Goal: Task Accomplishment & Management: Complete application form

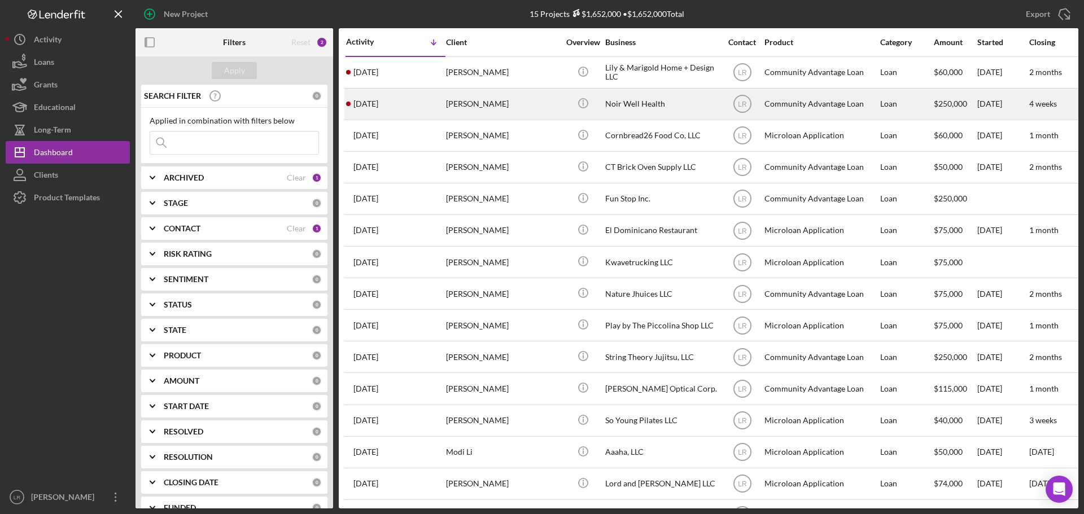
click at [500, 97] on div "[PERSON_NAME]" at bounding box center [502, 104] width 113 height 30
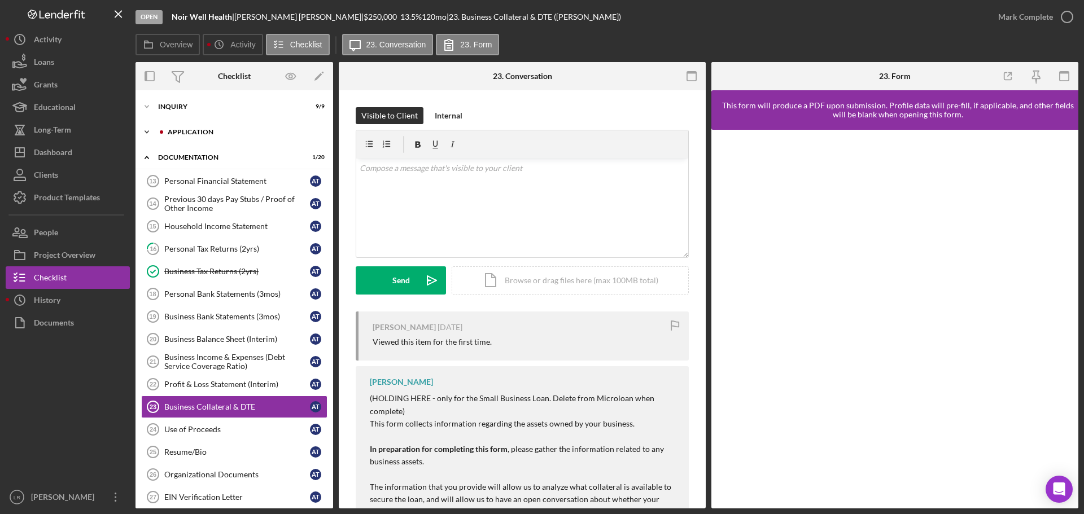
click at [215, 132] on div "Application" at bounding box center [243, 132] width 151 height 7
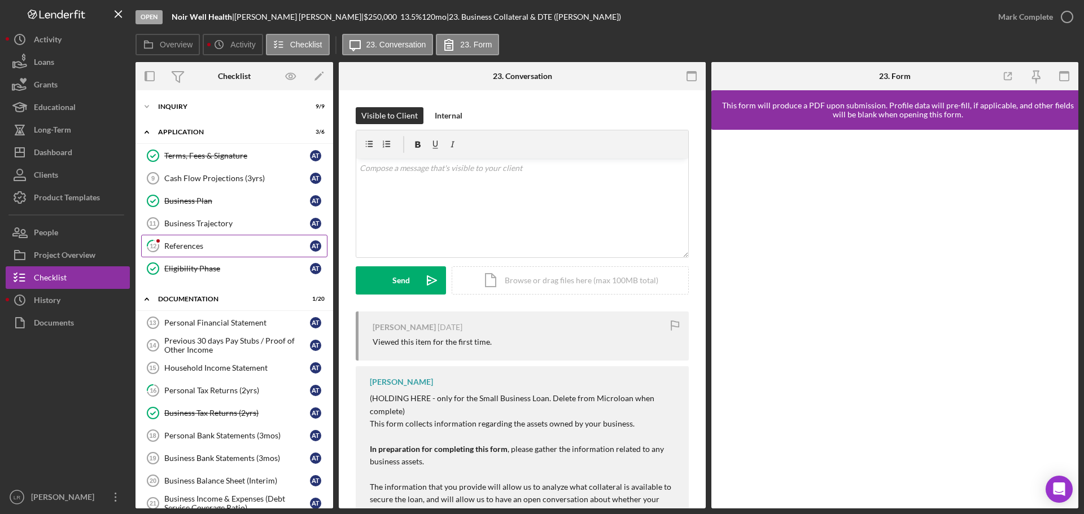
click at [199, 244] on div "References" at bounding box center [237, 246] width 146 height 9
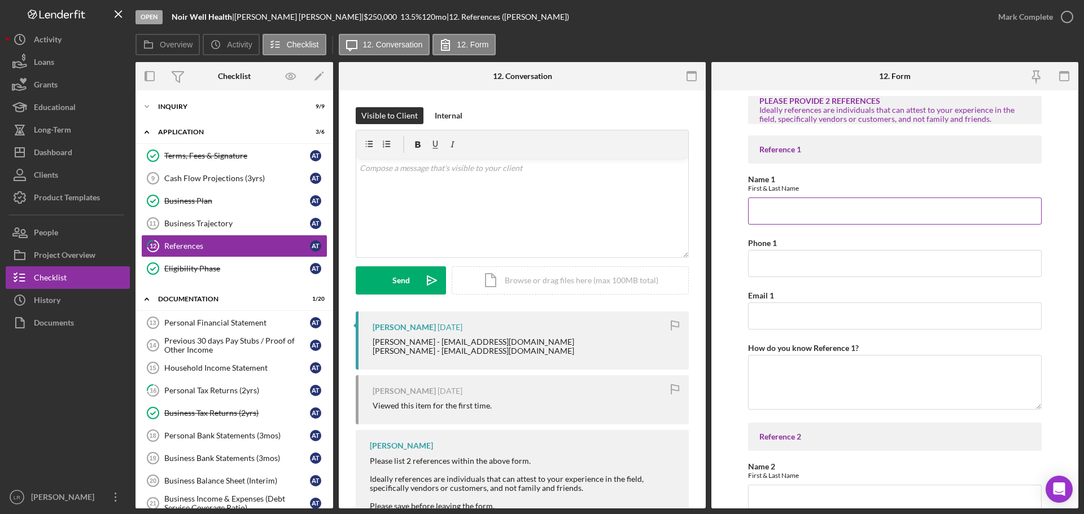
click at [784, 213] on input "Name 1" at bounding box center [895, 211] width 294 height 27
type input "[PERSON_NAME]"
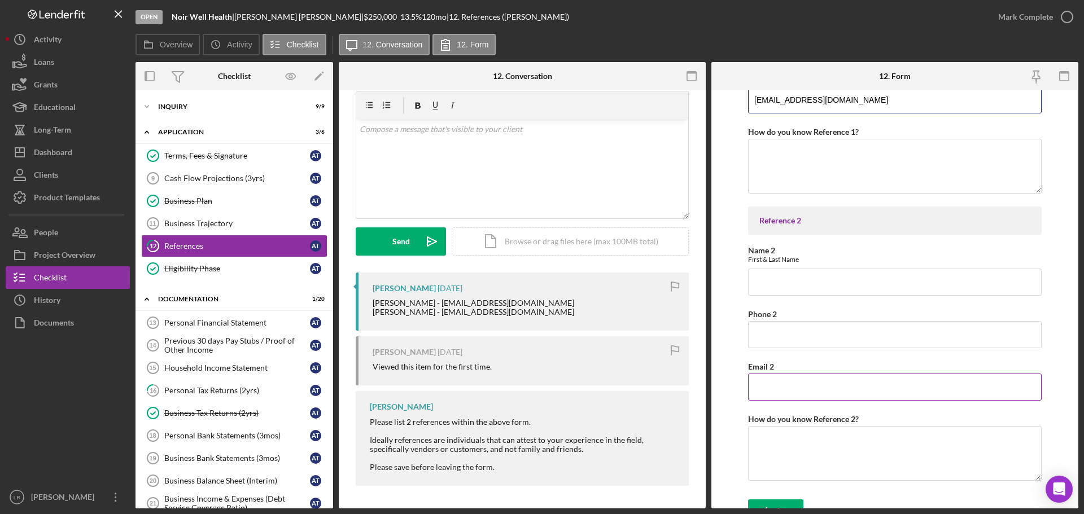
scroll to position [231, 0]
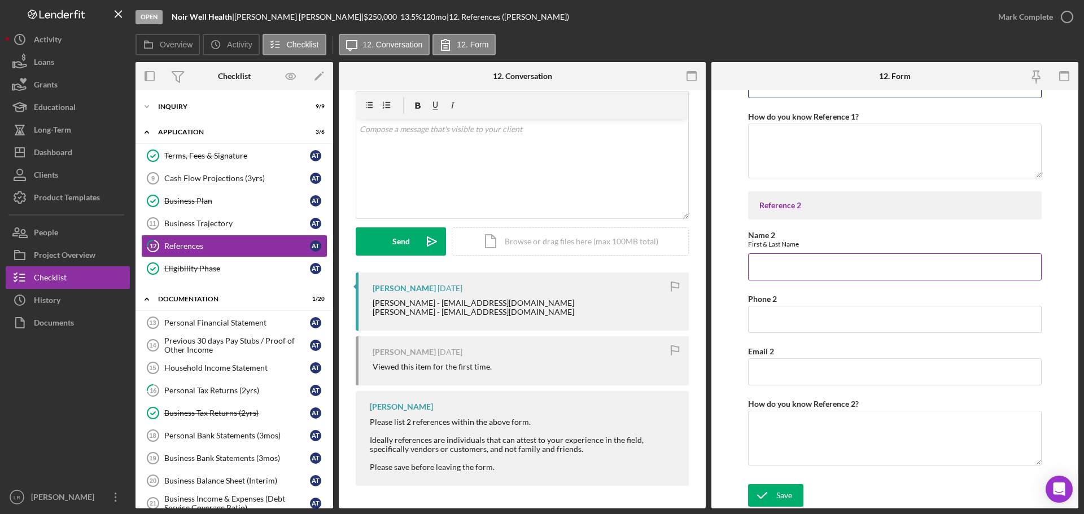
type input "[EMAIL_ADDRESS][DOMAIN_NAME]"
click at [777, 266] on input "Name 2" at bounding box center [895, 267] width 294 height 27
type input "[PERSON_NAME]"
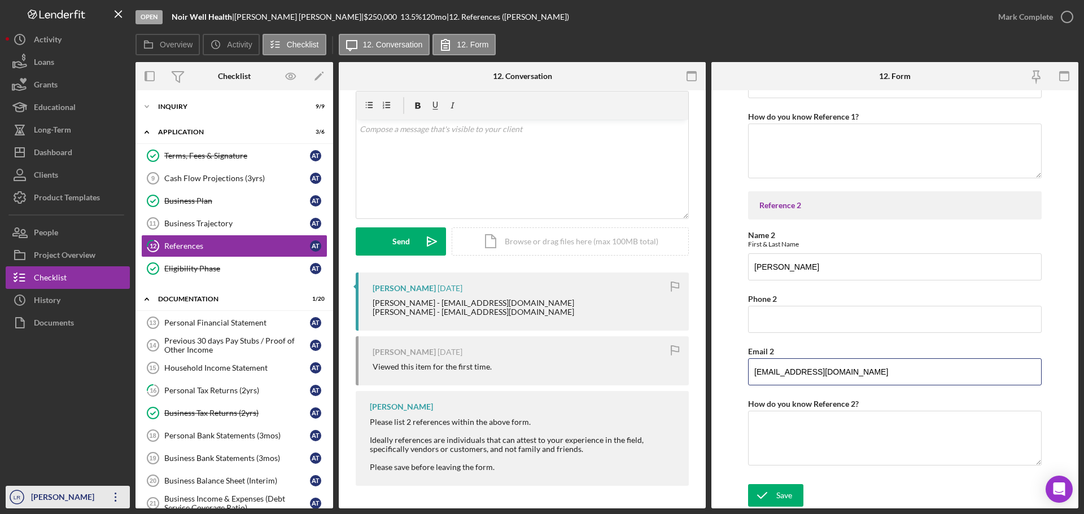
type input "[EMAIL_ADDRESS][DOMAIN_NAME]"
click at [784, 497] on div "Save" at bounding box center [784, 495] width 16 height 23
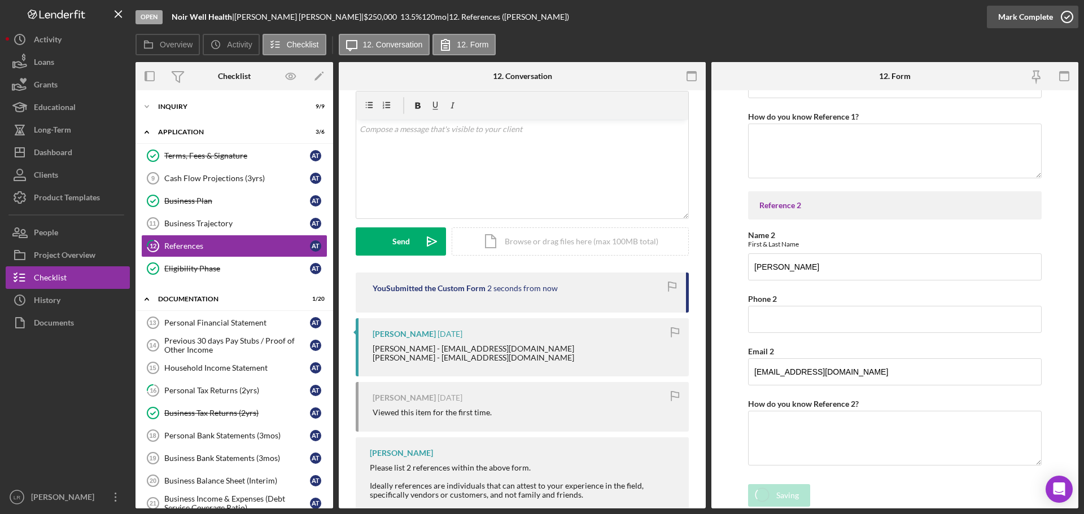
click at [1057, 15] on div "Open Noir Well Health | [PERSON_NAME] | $250,000 $250,000 13.5 % 120 mo | 12. R…" at bounding box center [542, 257] width 1084 height 514
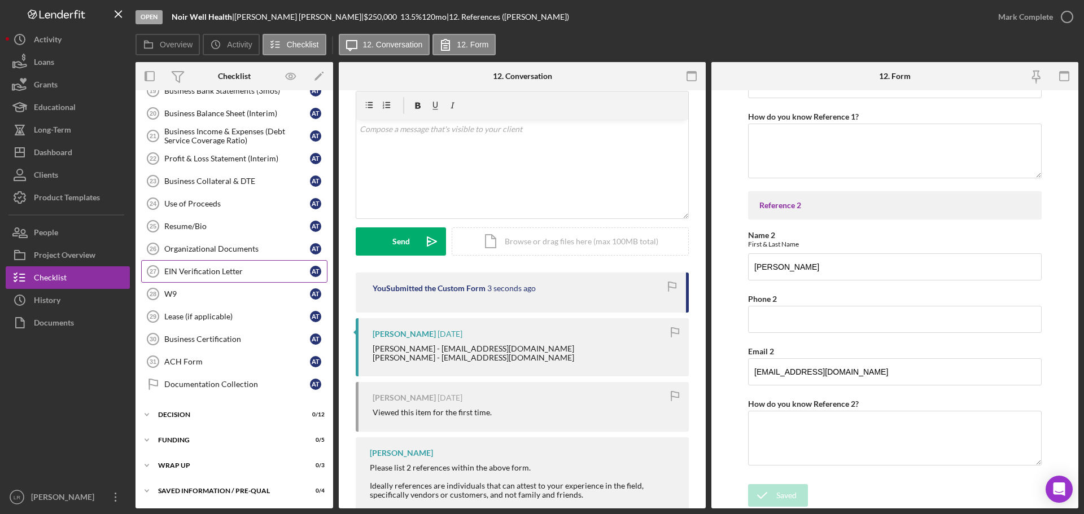
scroll to position [0, 0]
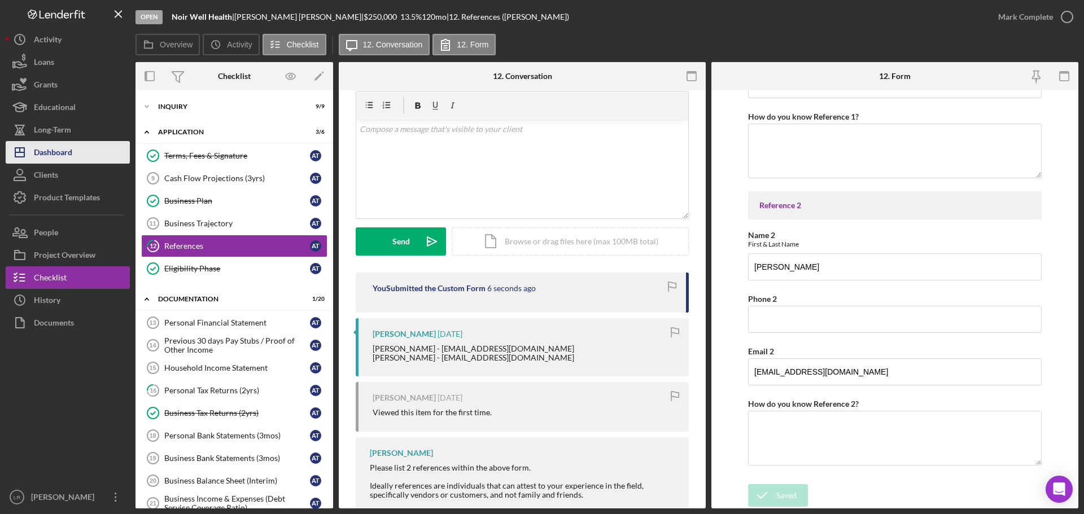
click at [64, 154] on div "Dashboard" at bounding box center [53, 153] width 38 height 25
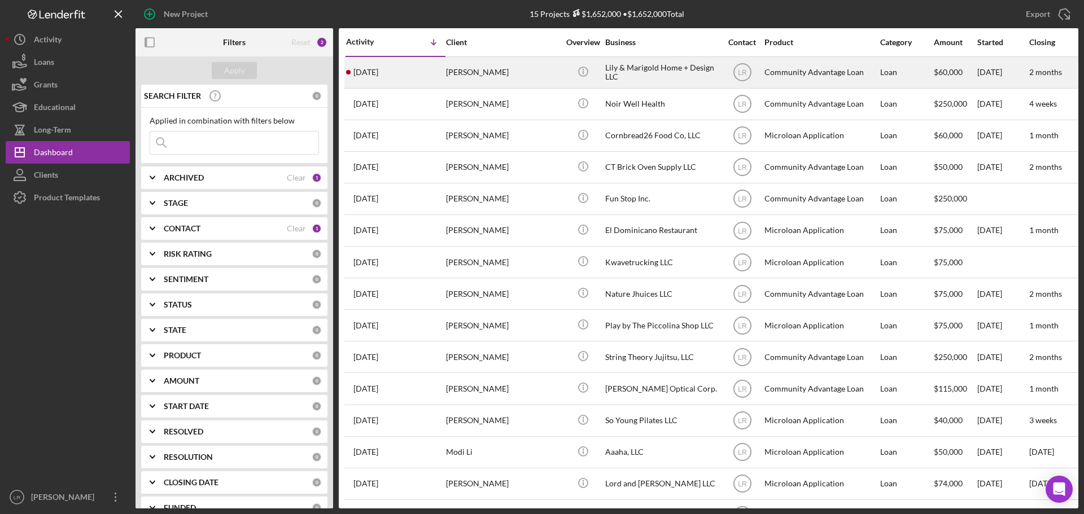
click at [480, 74] on div "[PERSON_NAME]" at bounding box center [502, 73] width 113 height 30
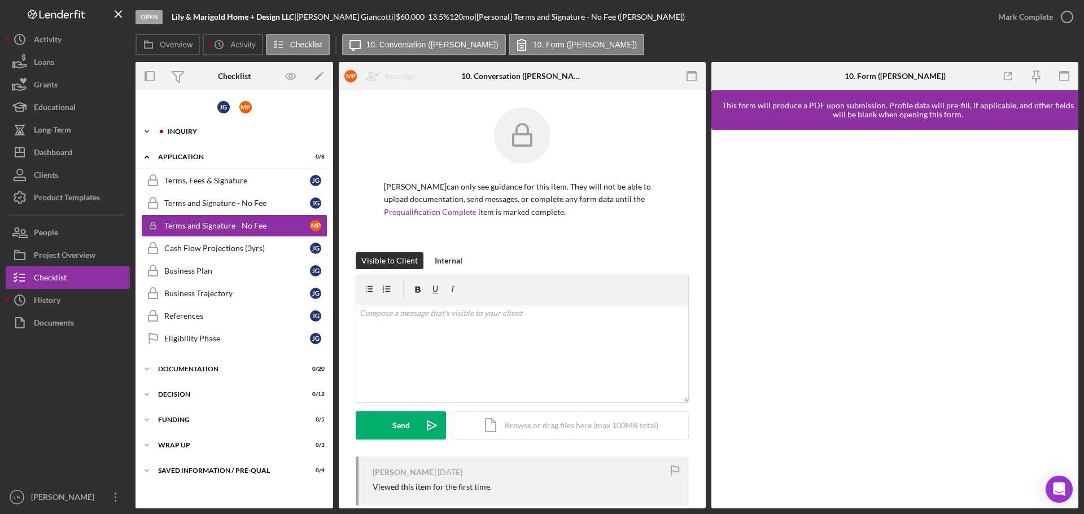
click at [198, 127] on div "Icon/Expander Inquiry 8 / 16" at bounding box center [235, 131] width 198 height 23
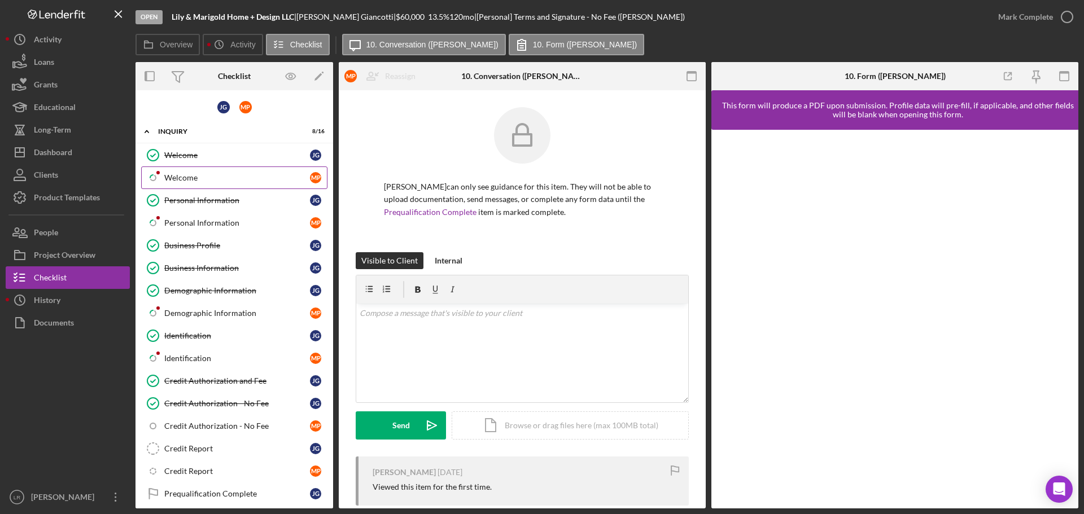
click at [198, 177] on div "Welcome" at bounding box center [237, 177] width 146 height 9
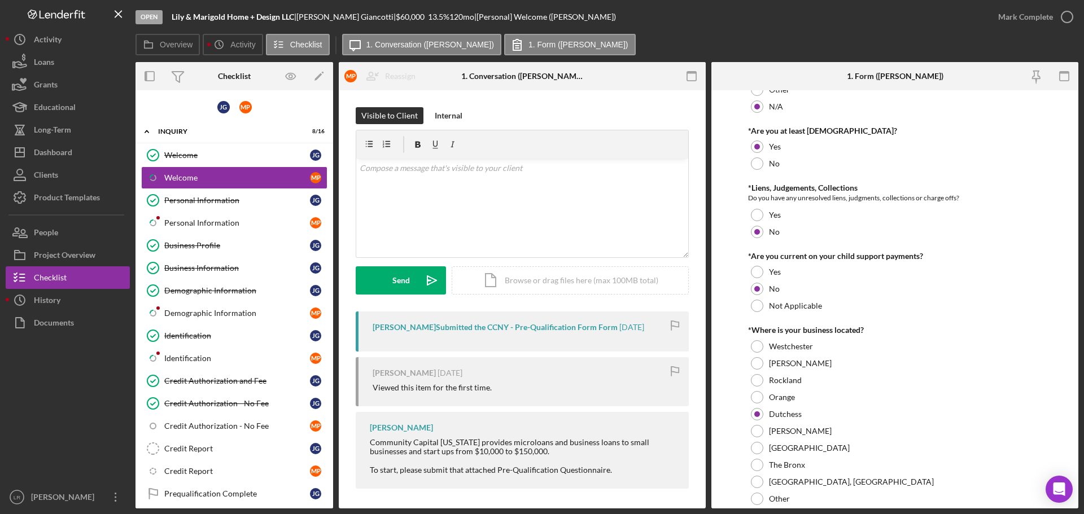
scroll to position [226, 0]
click at [796, 309] on label "Not Applicable" at bounding box center [795, 304] width 53 height 9
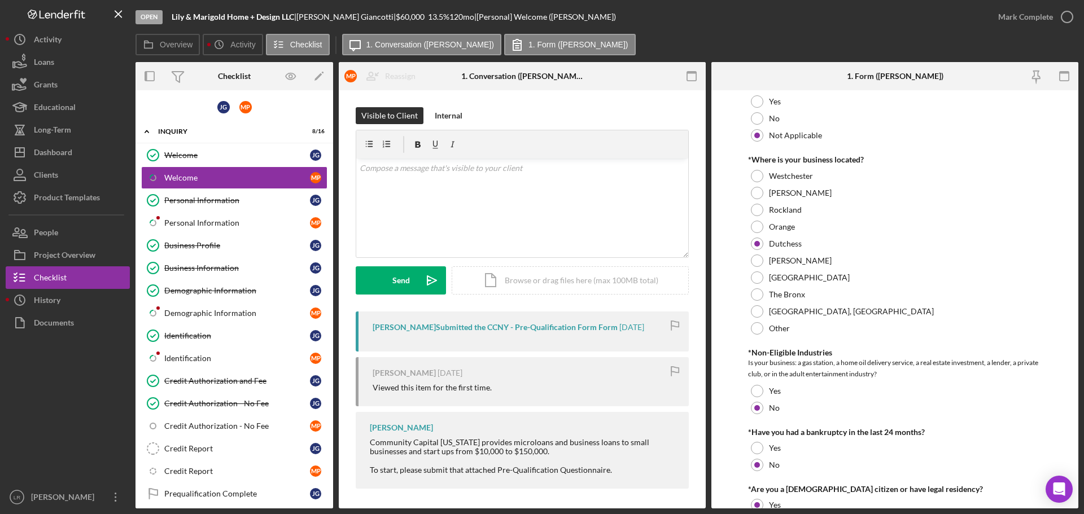
scroll to position [339, 0]
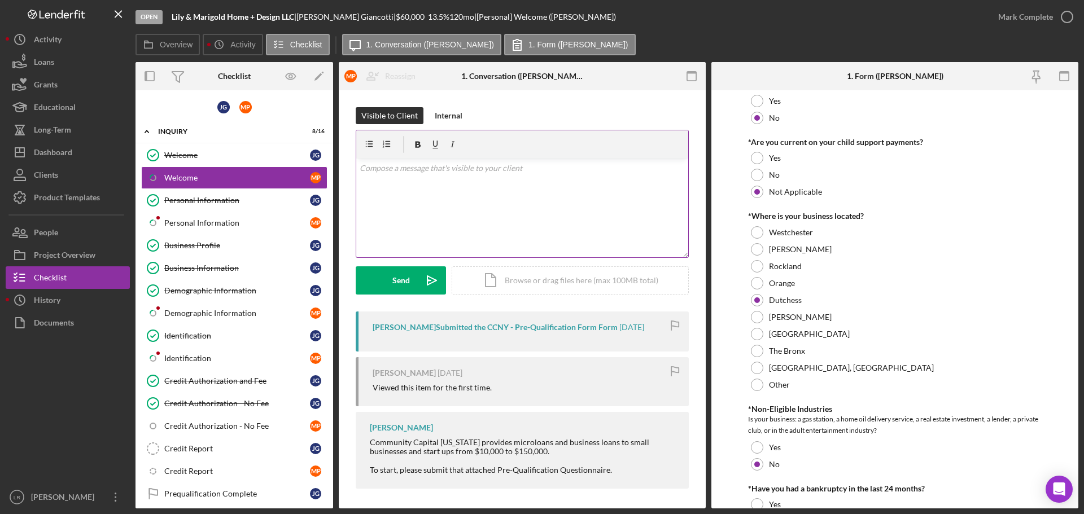
click at [427, 196] on div "v Color teal Color pink Remove color Add row above Add row below Add column bef…" at bounding box center [522, 208] width 332 height 99
click at [388, 280] on button "Send Icon/icon-invite-send" at bounding box center [401, 280] width 90 height 28
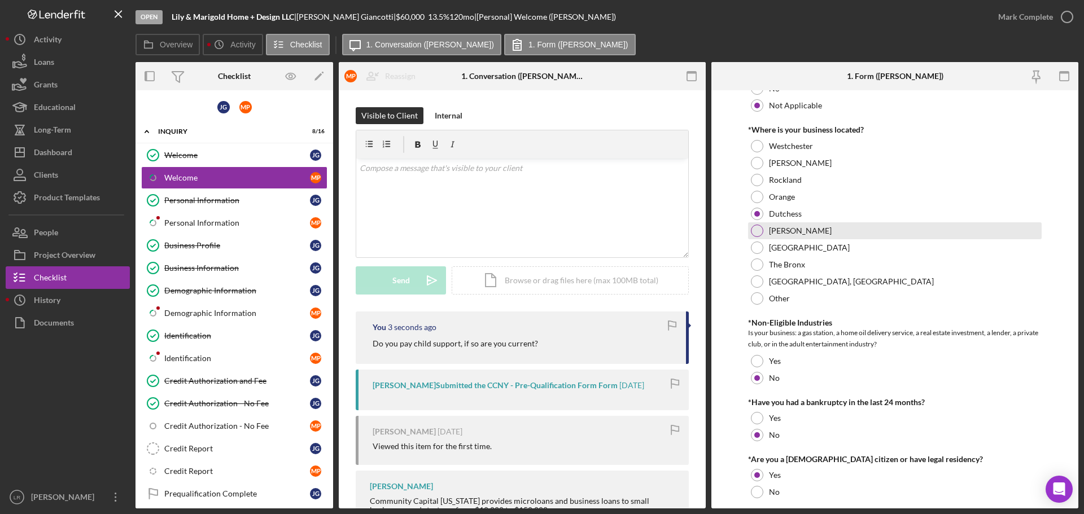
scroll to position [458, 0]
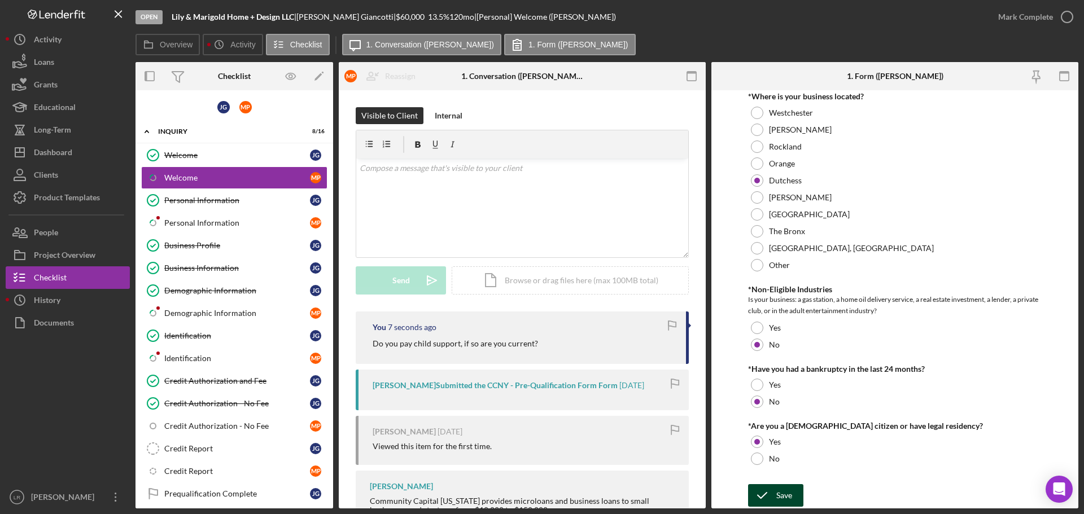
drag, startPoint x: 781, startPoint y: 497, endPoint x: 768, endPoint y: 494, distance: 13.4
click at [781, 497] on div "Save" at bounding box center [784, 495] width 16 height 23
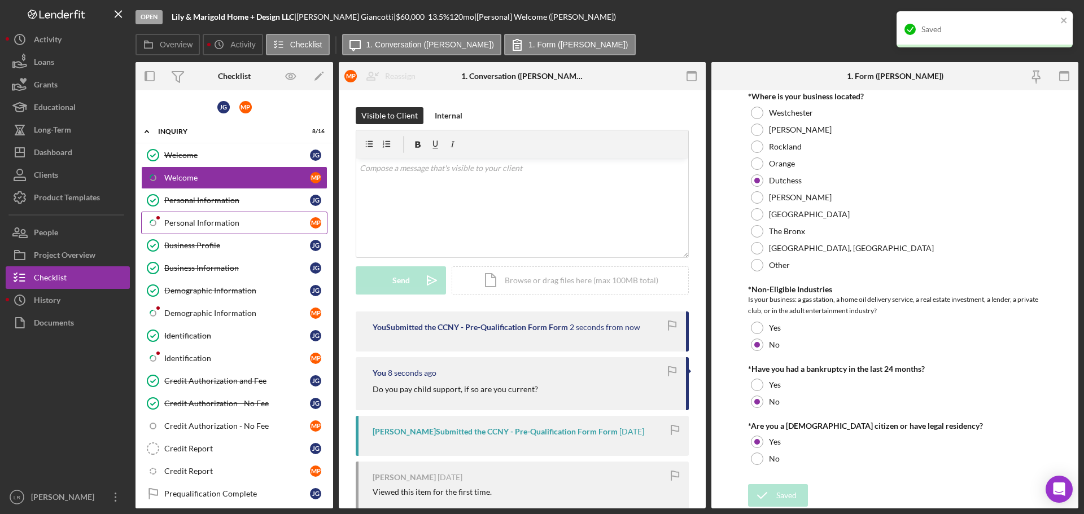
click at [177, 224] on div "Personal Information" at bounding box center [237, 222] width 146 height 9
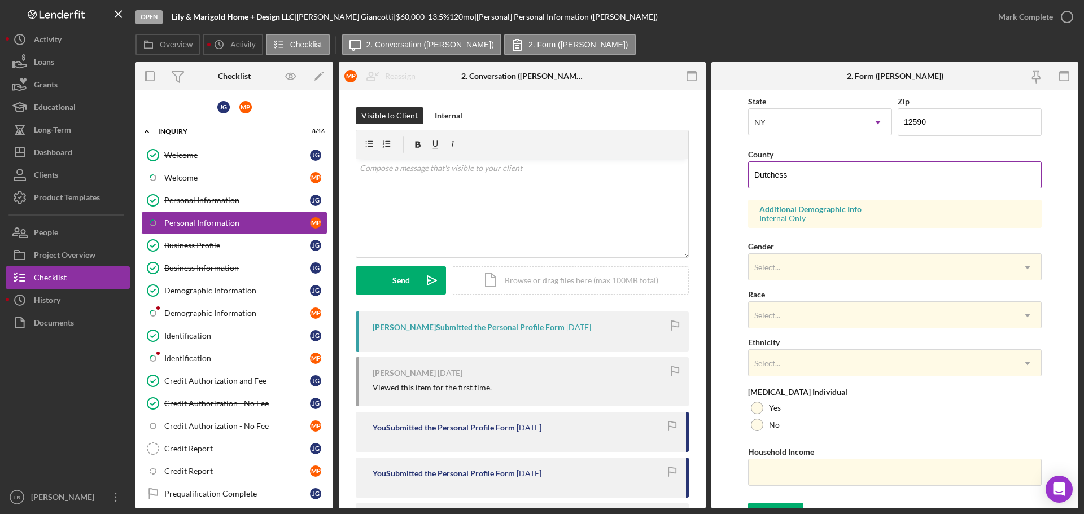
scroll to position [335, 0]
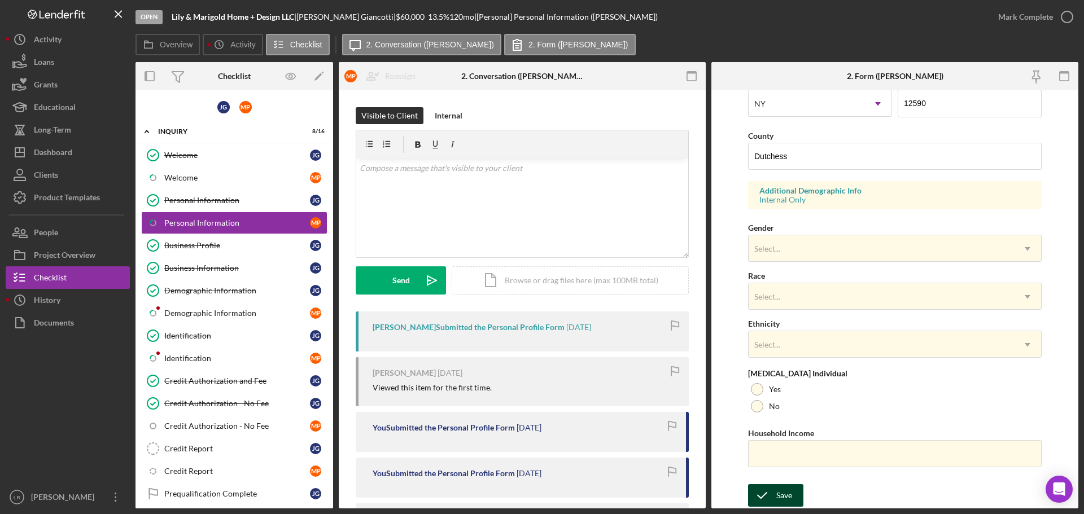
click at [784, 495] on div "Save" at bounding box center [784, 495] width 16 height 23
click at [1021, 15] on div "Open Lily & Marigold Home + Design LLC | [PERSON_NAME] | $60,000 $60,000 13.5 %…" at bounding box center [542, 257] width 1084 height 514
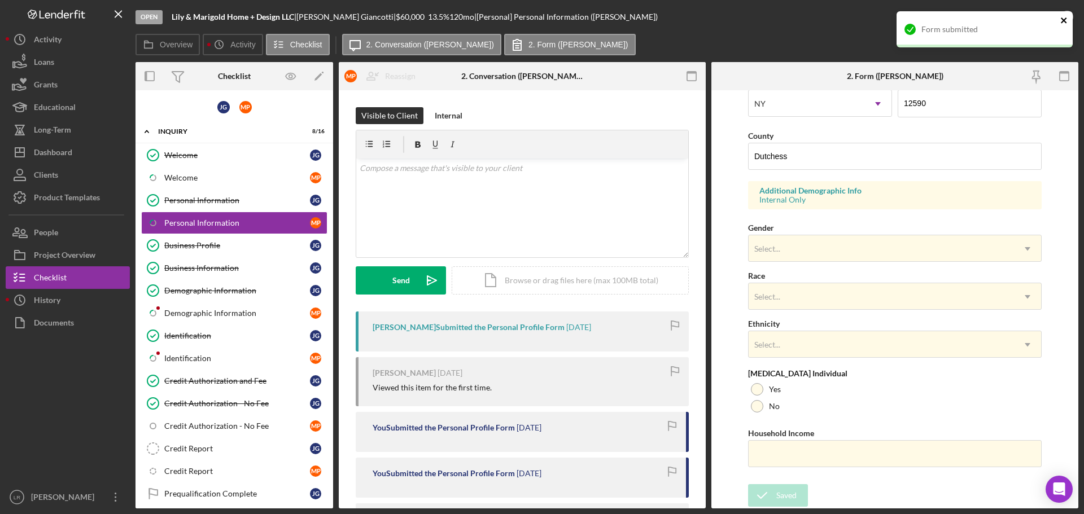
click at [1065, 19] on icon "close" at bounding box center [1064, 21] width 6 height 6
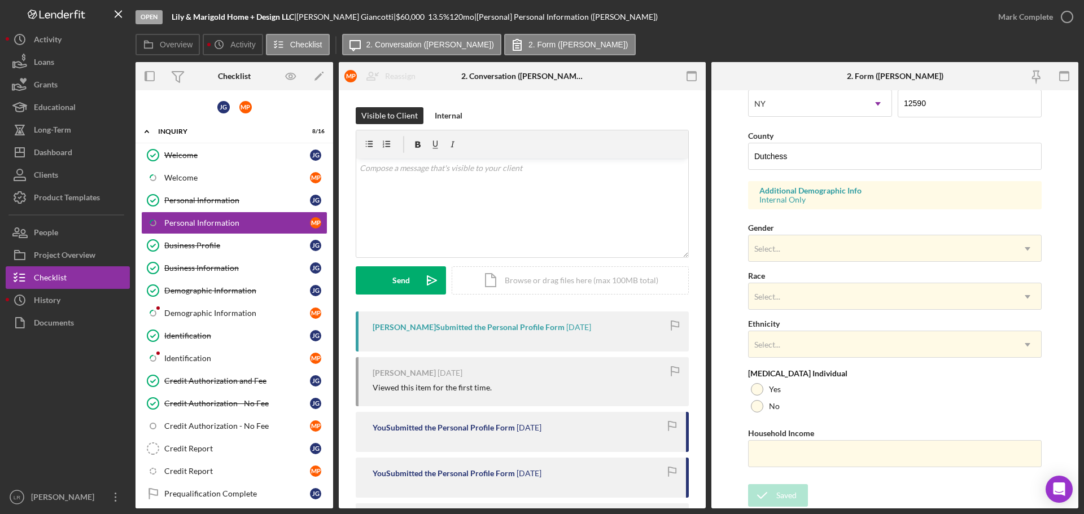
click at [1057, 20] on div "Form submitted" at bounding box center [984, 34] width 181 height 50
click at [993, 20] on button "Mark Complete" at bounding box center [1032, 17] width 91 height 23
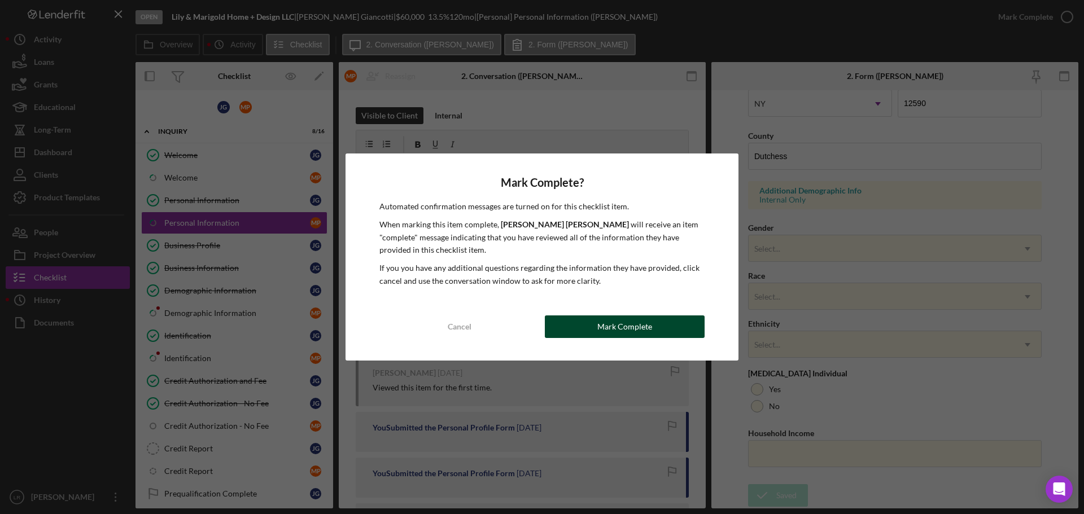
click at [649, 325] on div "Mark Complete" at bounding box center [624, 327] width 55 height 23
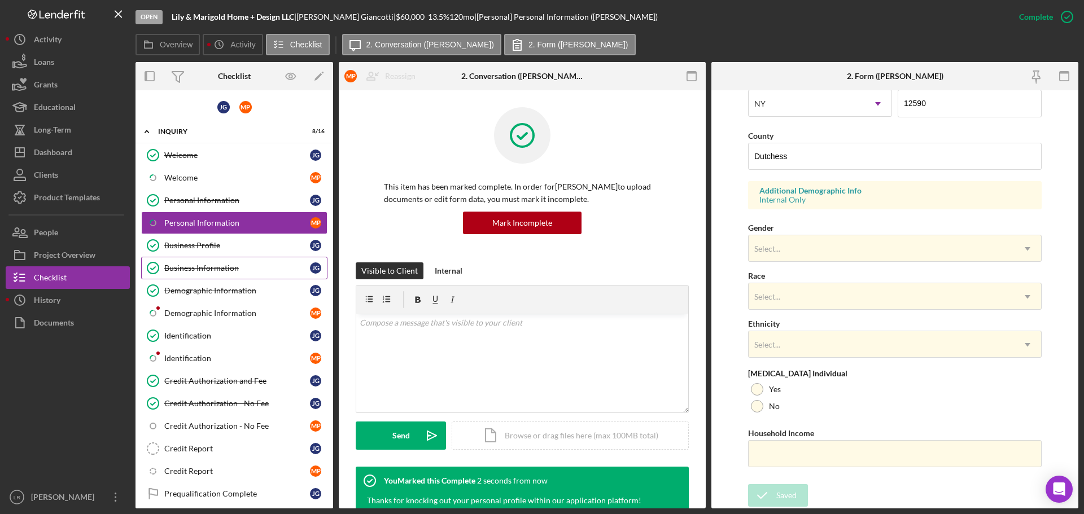
scroll to position [108, 0]
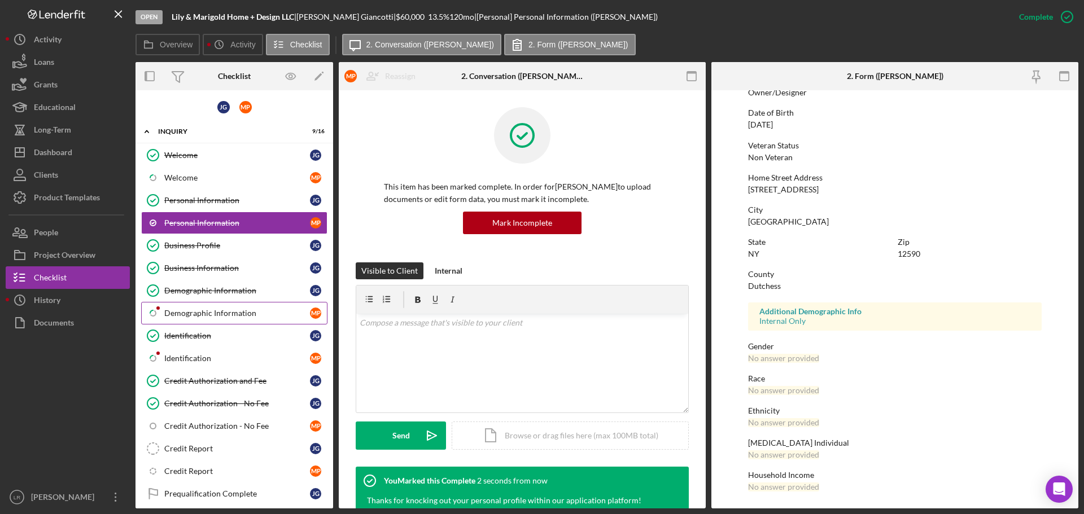
click at [194, 316] on div "Demographic Information" at bounding box center [237, 313] width 146 height 9
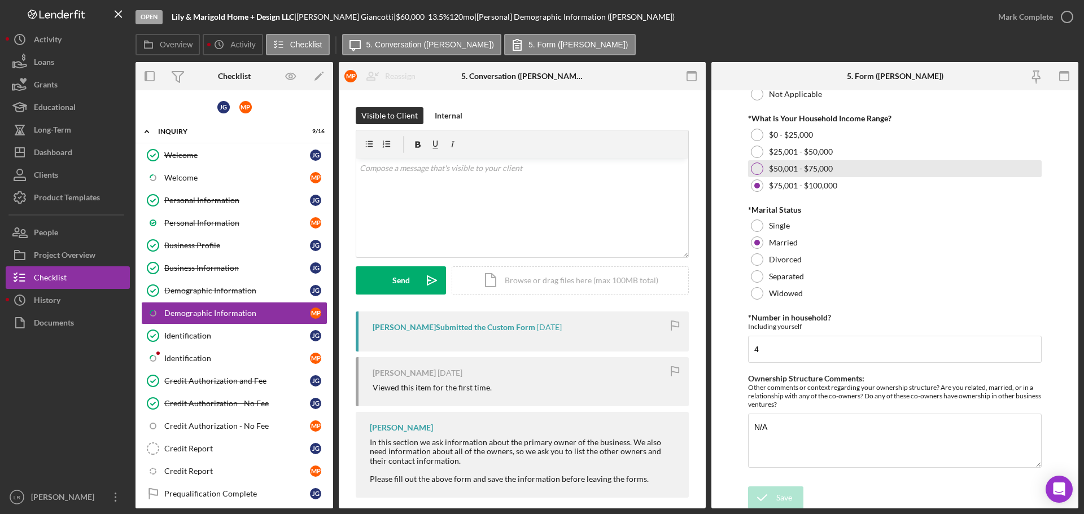
scroll to position [456, 0]
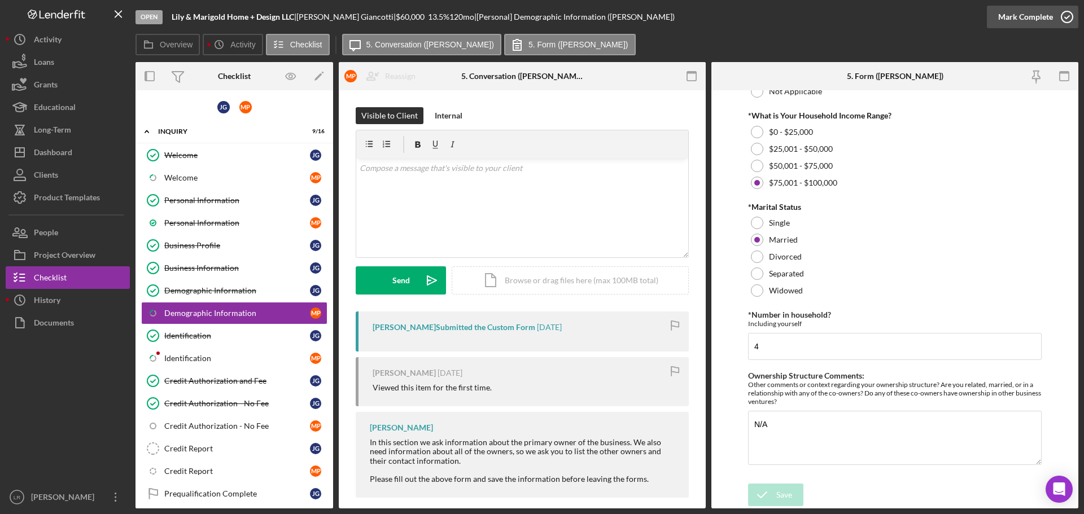
click at [1024, 14] on div "Mark Complete" at bounding box center [1025, 17] width 55 height 23
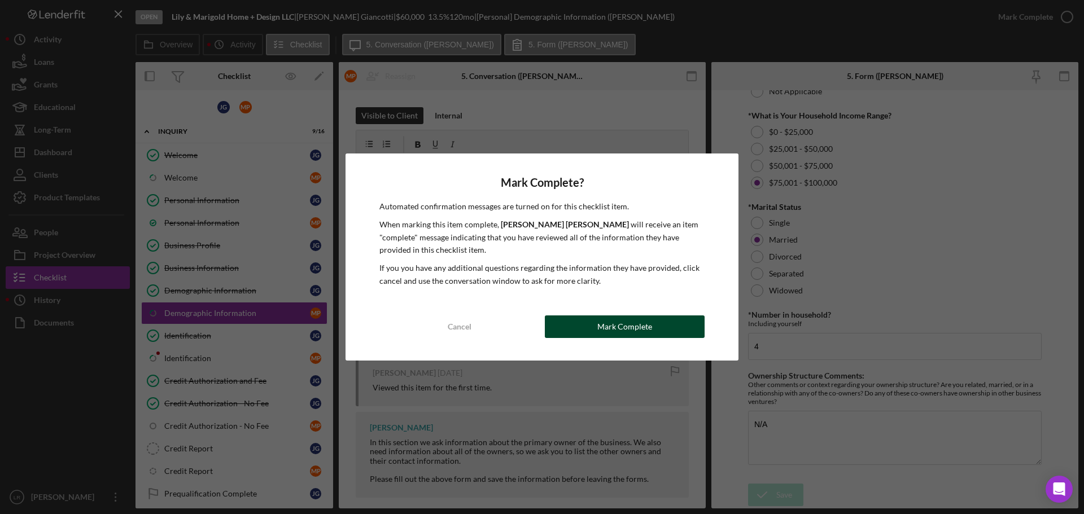
click at [604, 330] on div "Mark Complete" at bounding box center [624, 327] width 55 height 23
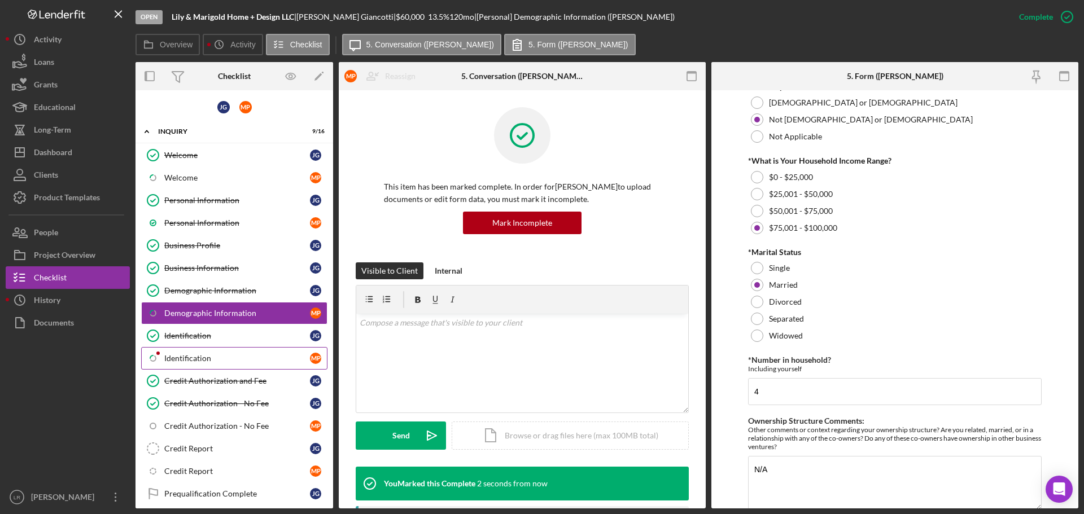
scroll to position [501, 0]
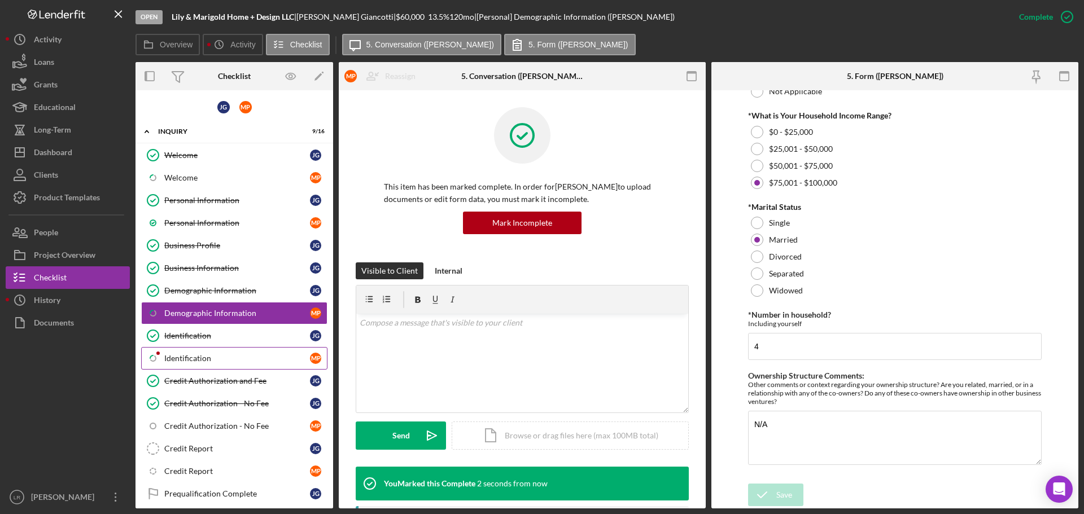
click at [203, 359] on div "Identification" at bounding box center [237, 358] width 146 height 9
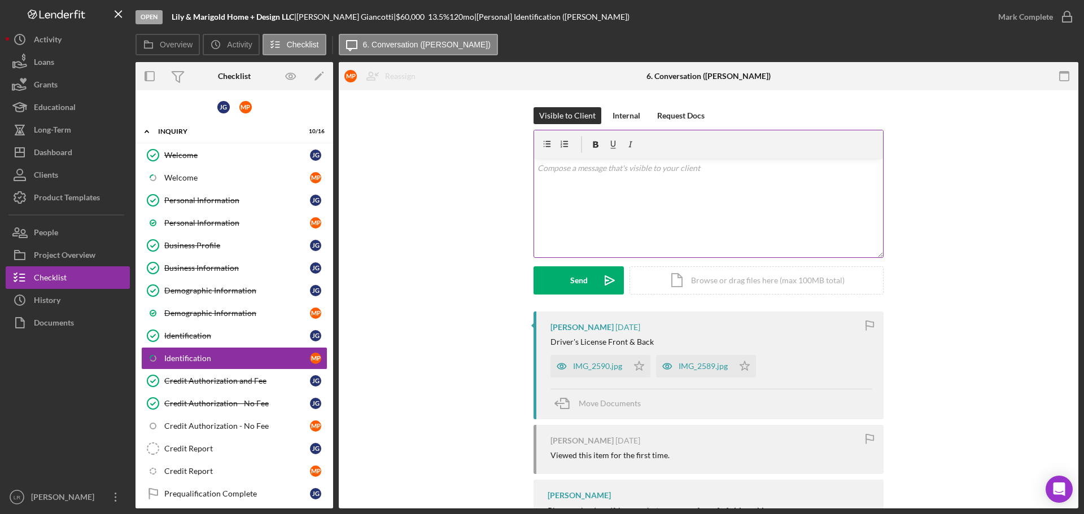
click at [602, 176] on div "v Color teal Color pink Remove color Add row above Add row below Add column bef…" at bounding box center [708, 208] width 349 height 99
click at [577, 286] on div "Send" at bounding box center [579, 280] width 18 height 28
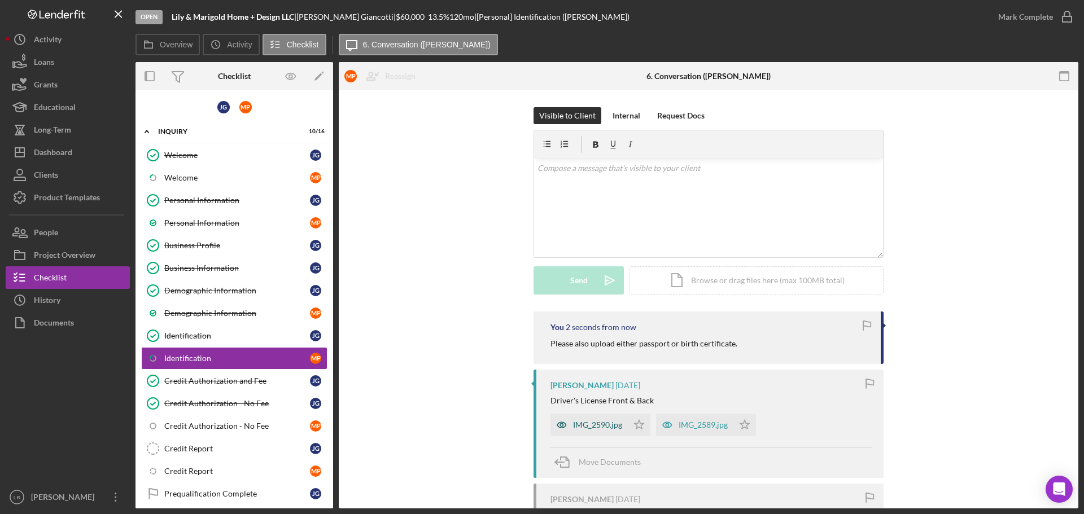
click at [587, 364] on div "You 2 seconds from now Please also upload either passport or birth certificate." at bounding box center [709, 338] width 350 height 53
click at [592, 422] on div "IMG_2590.jpg" at bounding box center [597, 425] width 49 height 9
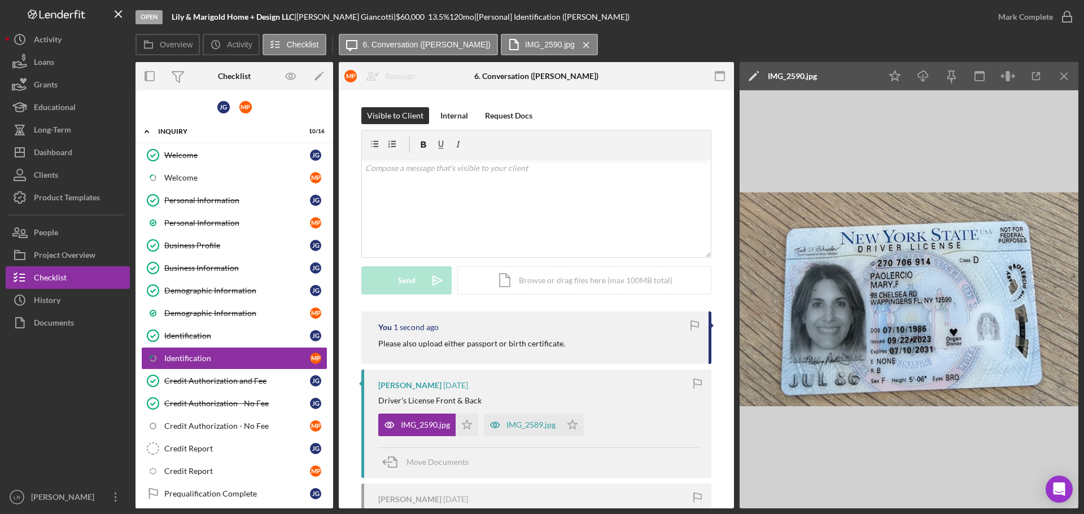
click at [750, 76] on icon "Icon/Edit" at bounding box center [754, 76] width 28 height 28
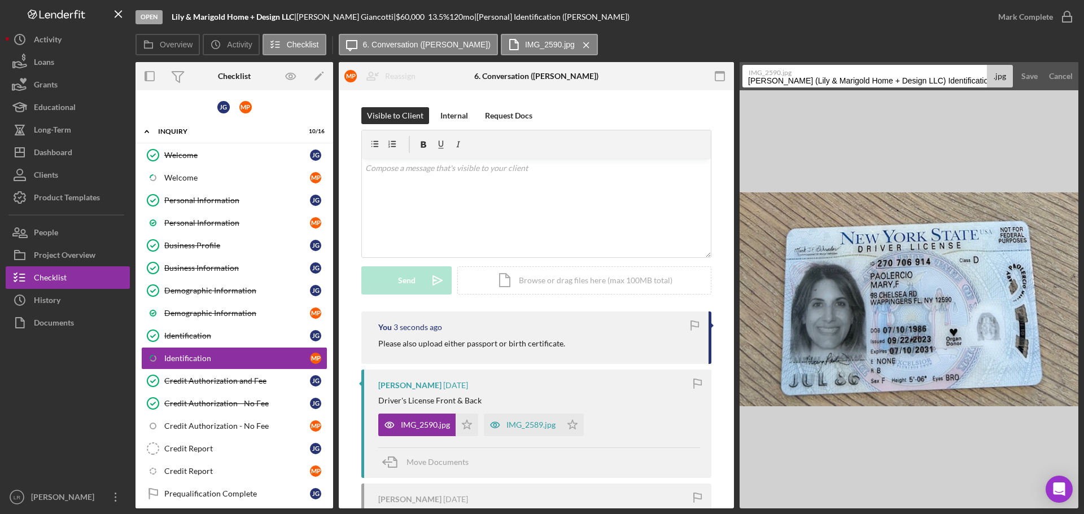
click at [925, 80] on input "[PERSON_NAME] (Lily & Marigold Home + Design LLC) Identification 20250908" at bounding box center [864, 76] width 244 height 23
click at [929, 81] on input "[PERSON_NAME] (Lily & Marigold Home + Design LLC) Identification 20250908" at bounding box center [864, 76] width 244 height 23
type input "ID - Driver's License (Front)"
click at [1025, 75] on div "Save" at bounding box center [1029, 76] width 16 height 23
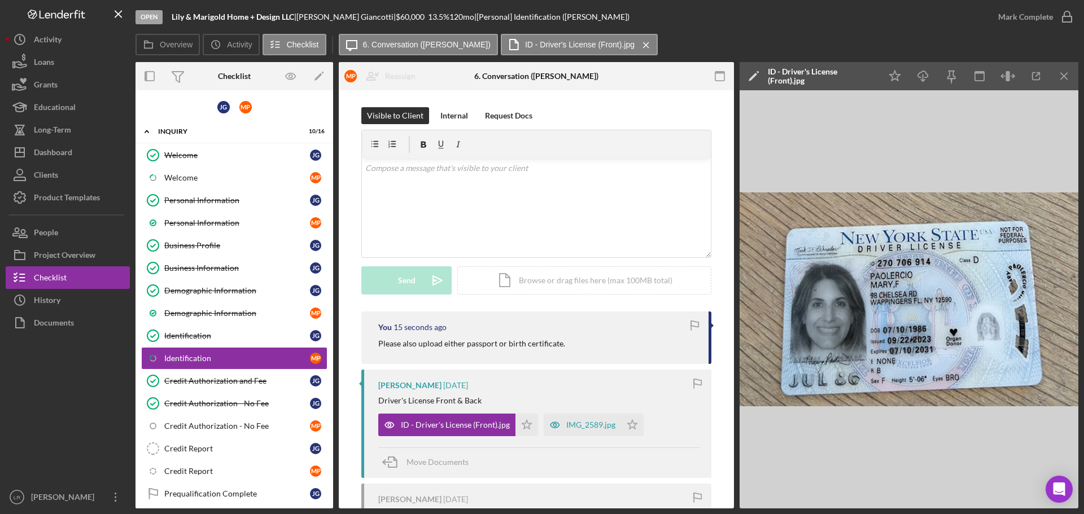
click at [748, 77] on icon "Icon/Edit" at bounding box center [754, 76] width 28 height 28
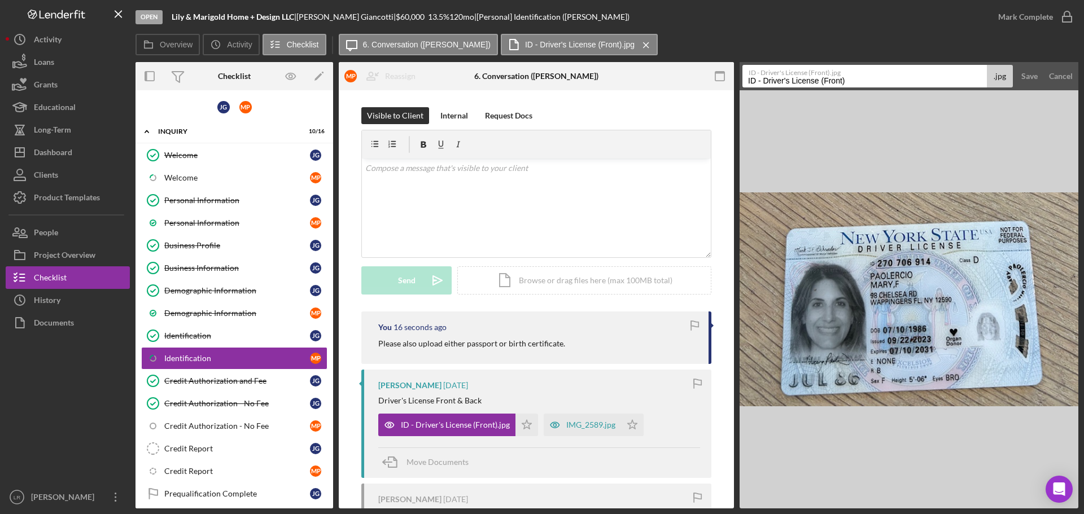
drag, startPoint x: 851, startPoint y: 82, endPoint x: 871, endPoint y: 84, distance: 20.4
click at [851, 82] on input "ID - Driver's License (Front)" at bounding box center [864, 76] width 244 height 23
click at [821, 85] on input "ID - Driver's License (Front)" at bounding box center [864, 76] width 244 height 23
type input "ID - Driver's License MP (Front)"
click at [1031, 75] on div "Save" at bounding box center [1029, 76] width 16 height 23
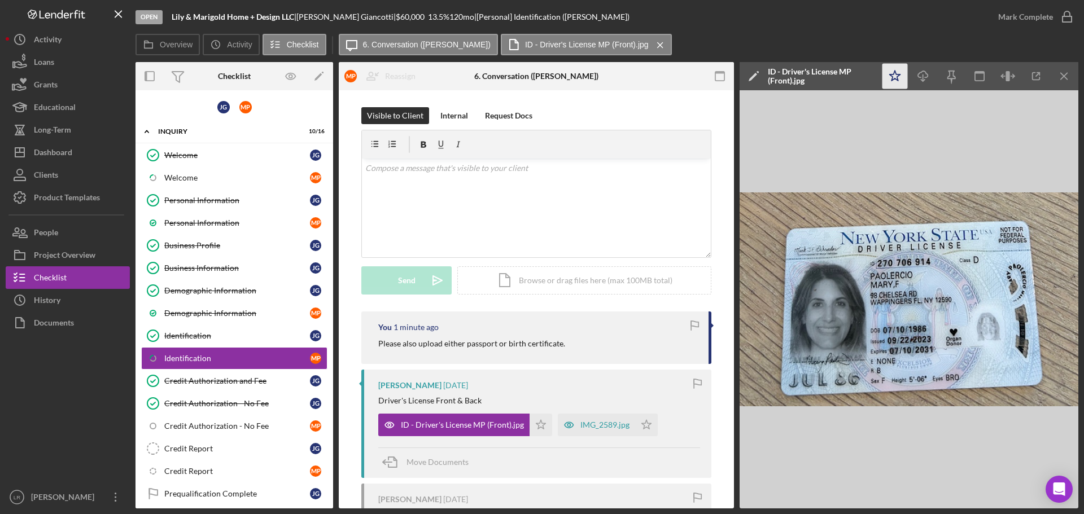
click at [897, 77] on polygon "button" at bounding box center [895, 76] width 11 height 10
click at [922, 76] on icon "Icon/Download" at bounding box center [923, 76] width 25 height 25
click at [1060, 74] on icon "Icon/Menu Close" at bounding box center [1064, 76] width 25 height 25
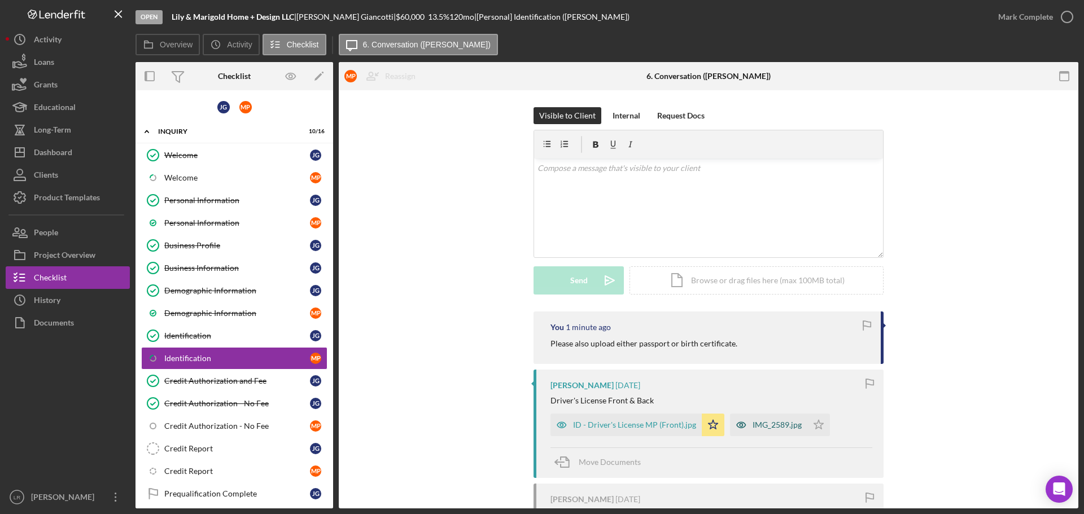
click at [757, 421] on div "IMG_2589.jpg" at bounding box center [777, 425] width 49 height 9
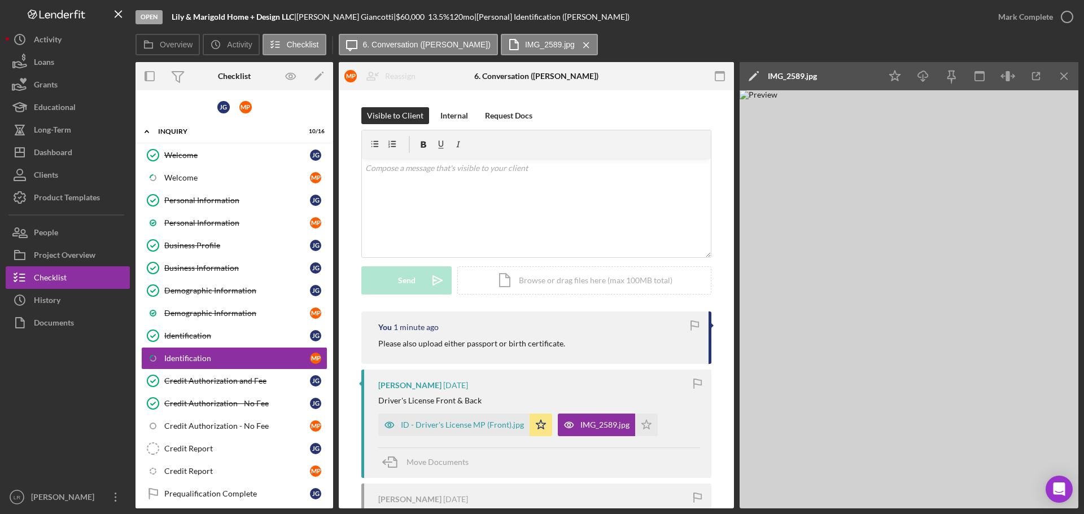
click at [751, 77] on icon "Icon/Edit" at bounding box center [754, 76] width 28 height 28
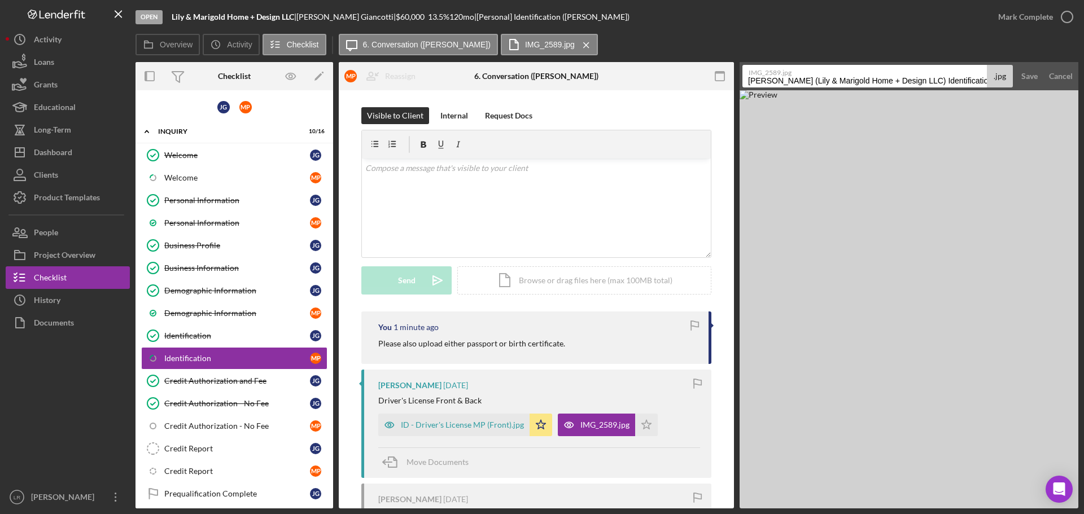
click at [809, 80] on input "[PERSON_NAME] (Lily & Marigold Home + Design LLC) Identification 20250908" at bounding box center [864, 76] width 244 height 23
drag, startPoint x: 820, startPoint y: 81, endPoint x: 829, endPoint y: 88, distance: 11.4
click at [820, 81] on input "ID - Driver's License (Back)" at bounding box center [864, 76] width 244 height 23
type input "ID - Driver's License MP (Back)"
click at [1024, 78] on div "Save" at bounding box center [1029, 76] width 16 height 23
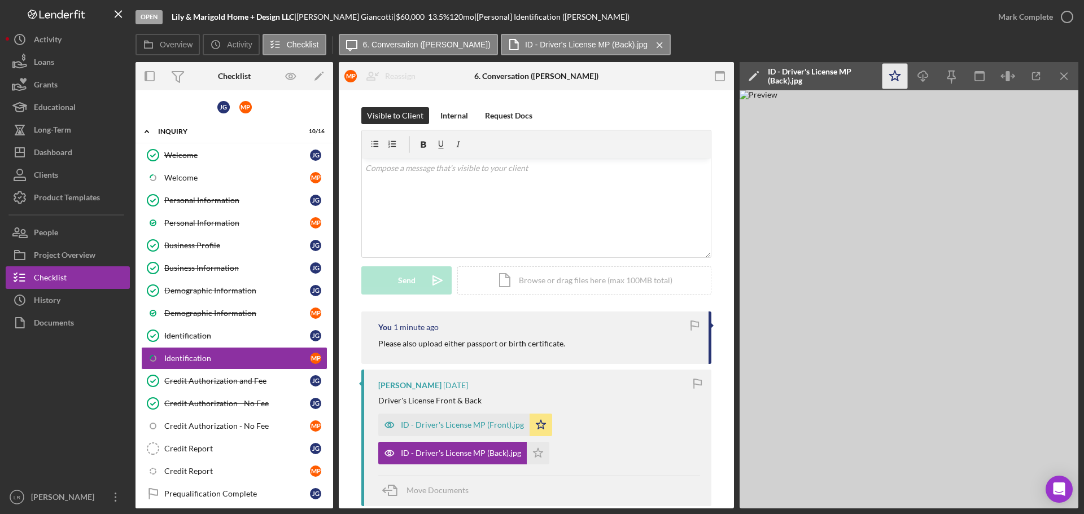
click at [897, 77] on polygon "button" at bounding box center [895, 76] width 11 height 10
click at [924, 75] on icon "Icon/Download" at bounding box center [923, 76] width 25 height 25
click at [242, 424] on div "Credit Authorization - No Fee" at bounding box center [237, 426] width 146 height 9
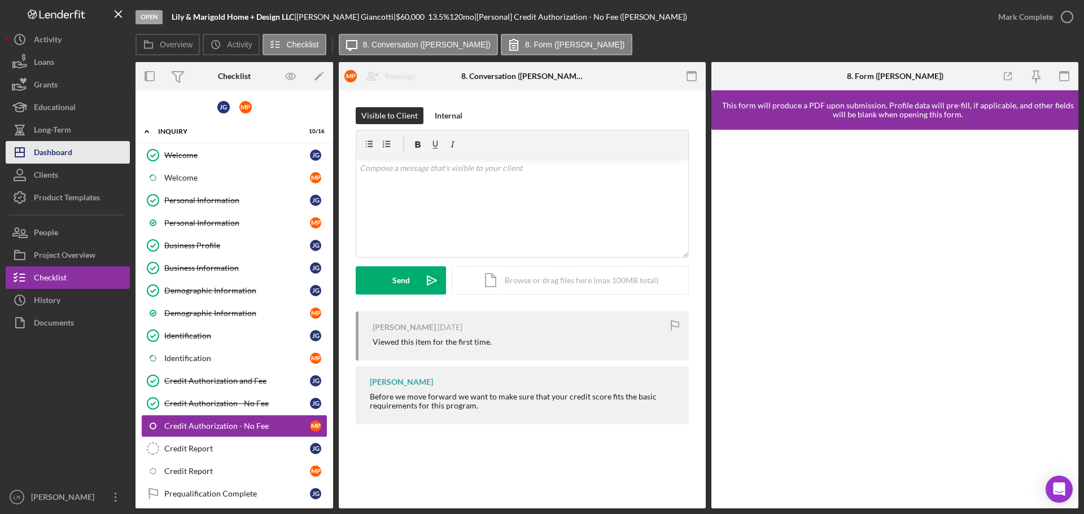
click at [70, 155] on div "Dashboard" at bounding box center [53, 153] width 38 height 25
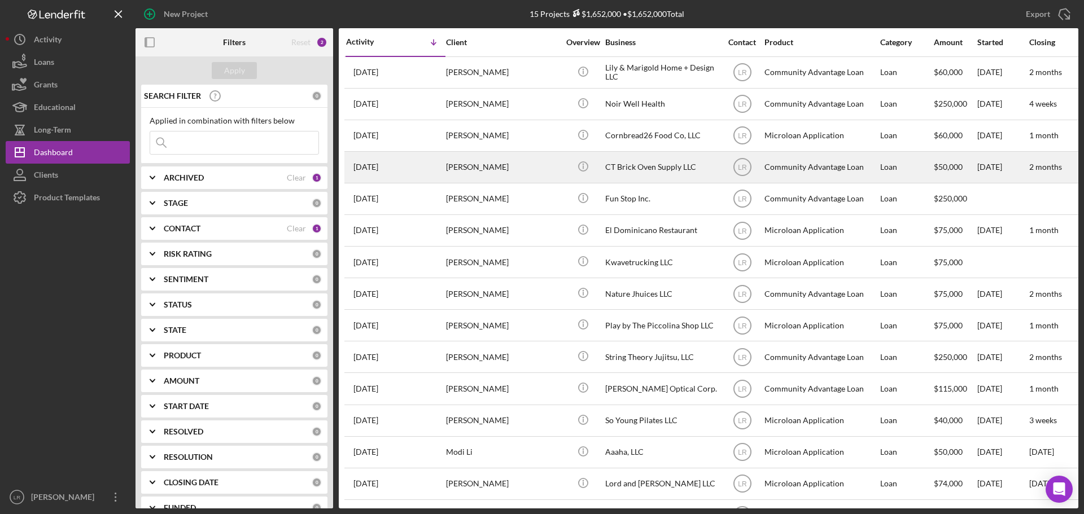
click at [480, 167] on div "[PERSON_NAME]" at bounding box center [502, 167] width 113 height 30
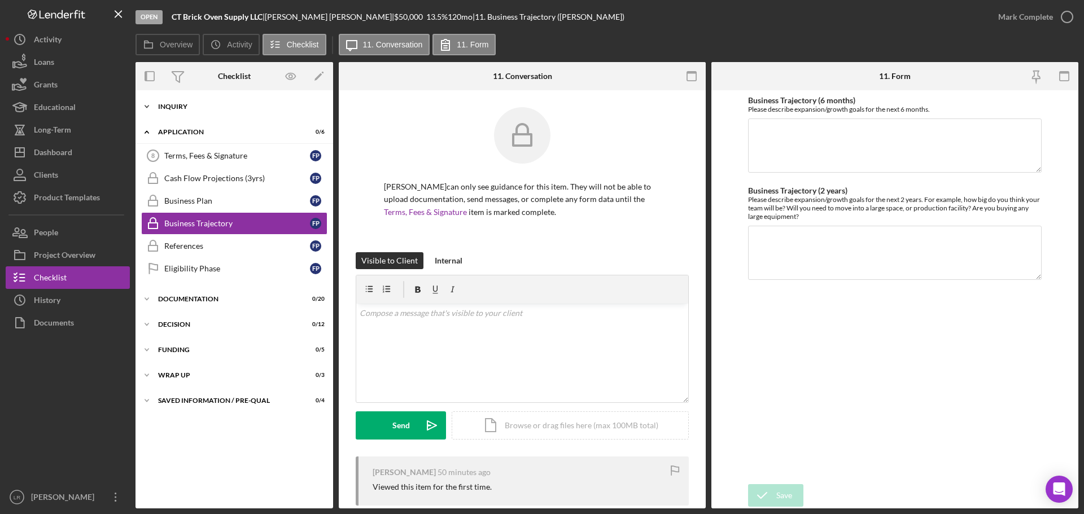
click at [206, 101] on div "Icon/Expander Inquiry 9 / 9" at bounding box center [235, 106] width 198 height 23
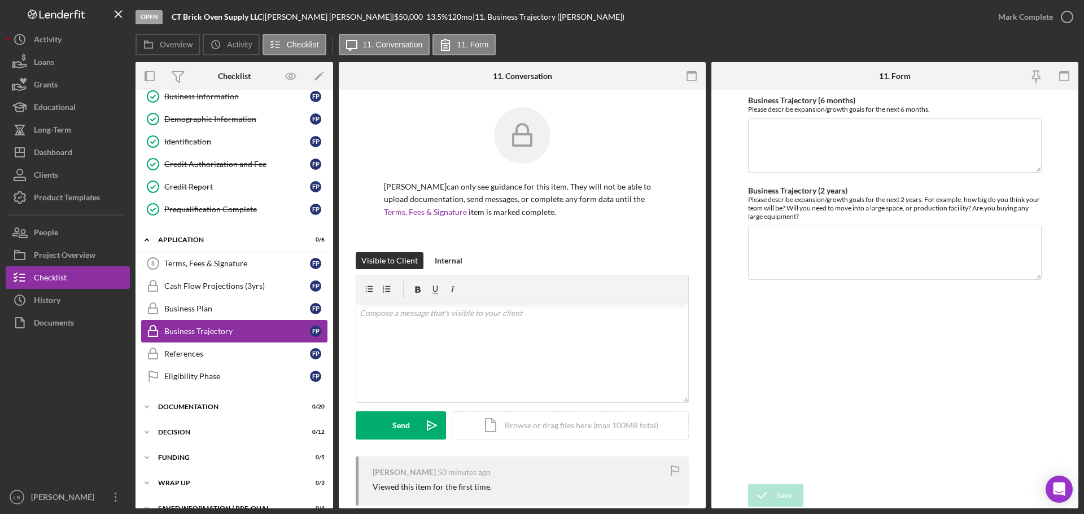
scroll to position [113, 0]
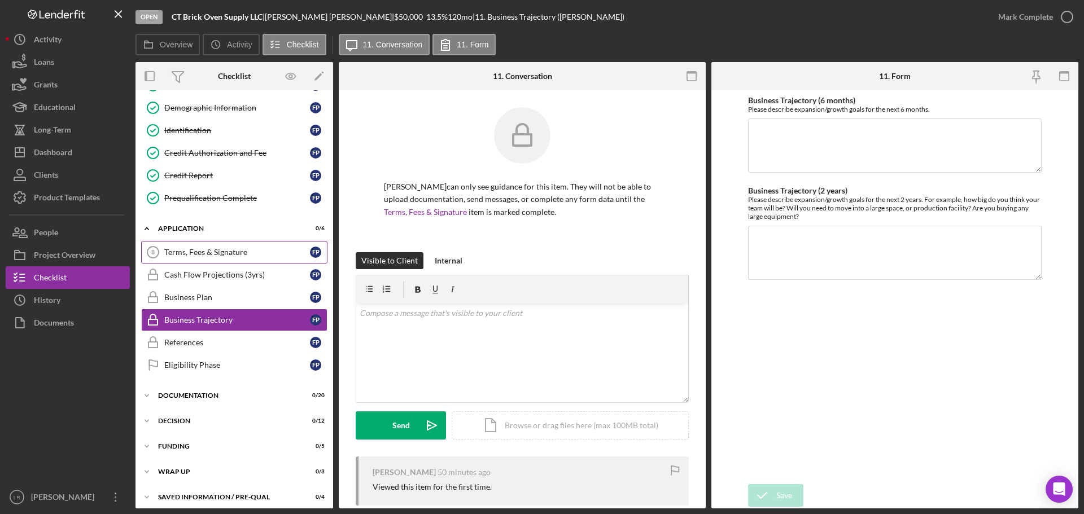
click at [177, 252] on div "Terms, Fees & Signature" at bounding box center [237, 252] width 146 height 9
